Goal: Task Accomplishment & Management: Manage account settings

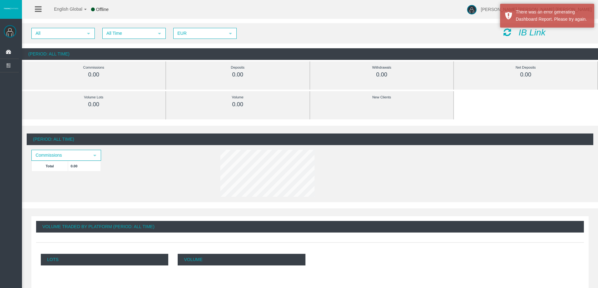
click at [11, 31] on img at bounding box center [10, 31] width 13 height 13
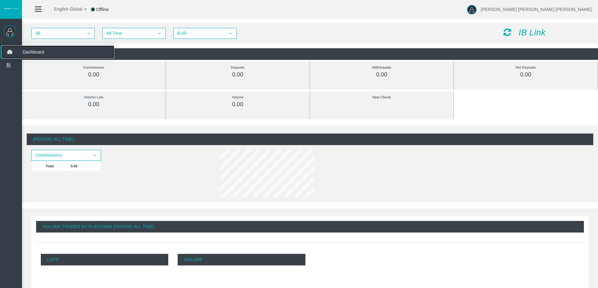
click at [22, 51] on span "Dashboard" at bounding box center [49, 52] width 62 height 13
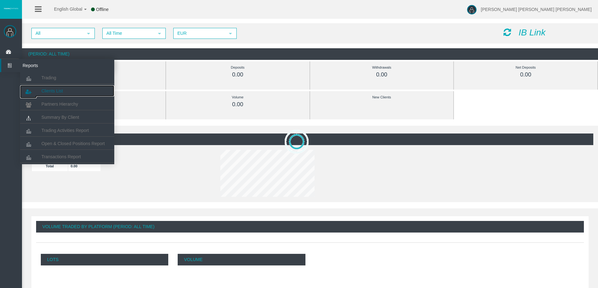
click at [45, 90] on span "Clients List" at bounding box center [51, 91] width 21 height 5
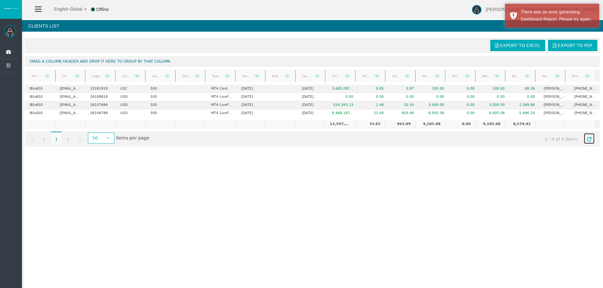
click at [586, 139] on span "Refresh" at bounding box center [588, 139] width 5 height 5
